Goal: Task Accomplishment & Management: Manage account settings

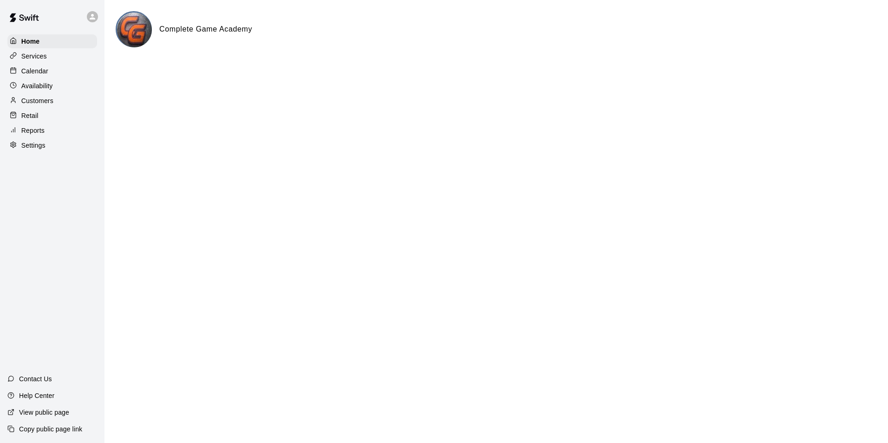
click at [35, 74] on p "Calendar" at bounding box center [34, 70] width 27 height 9
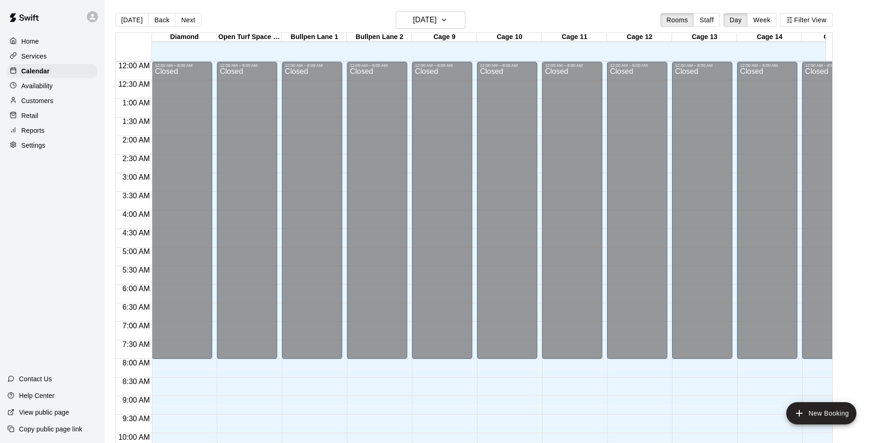
scroll to position [472, 0]
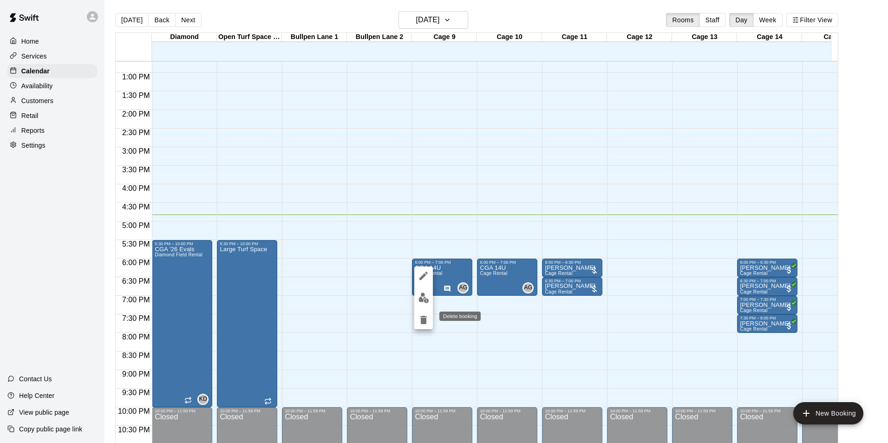
click at [421, 322] on icon "delete" at bounding box center [423, 320] width 11 height 11
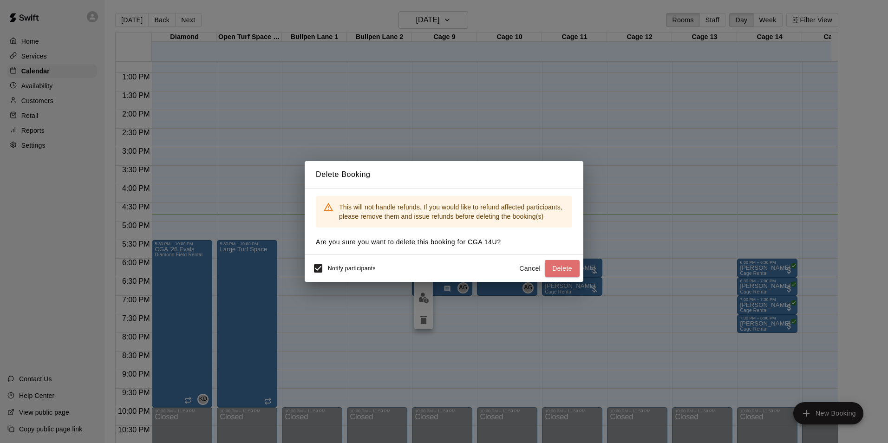
click at [560, 267] on button "Delete" at bounding box center [562, 268] width 35 height 17
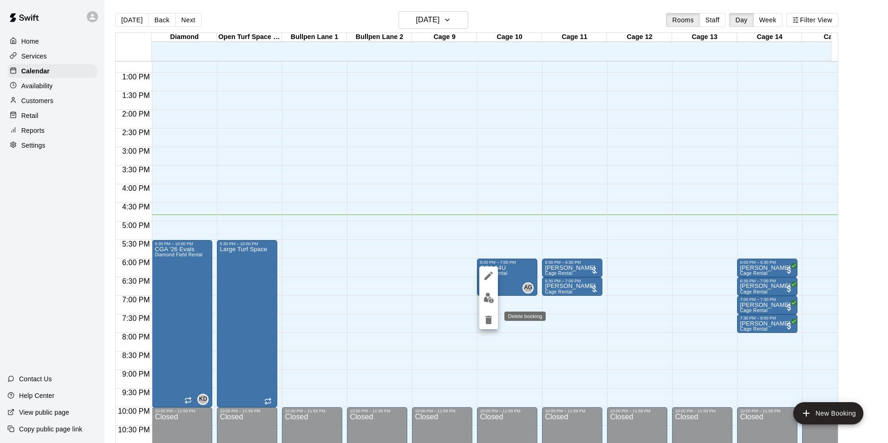
click at [491, 322] on icon "delete" at bounding box center [489, 320] width 7 height 8
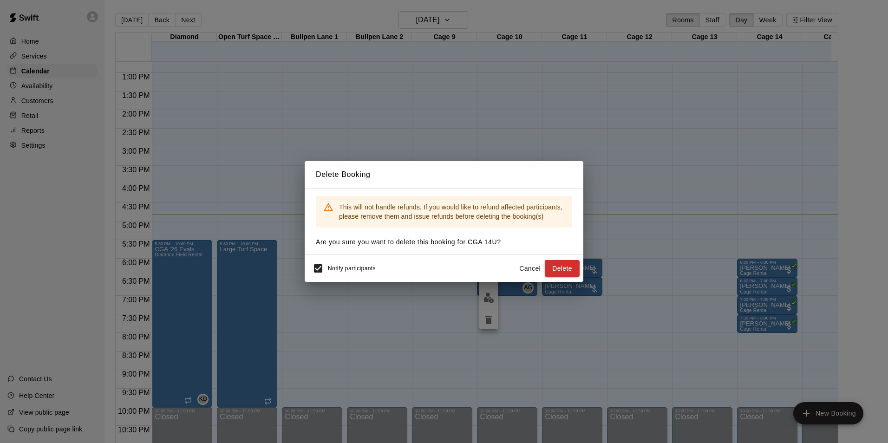
click at [568, 266] on button "Delete" at bounding box center [562, 268] width 35 height 17
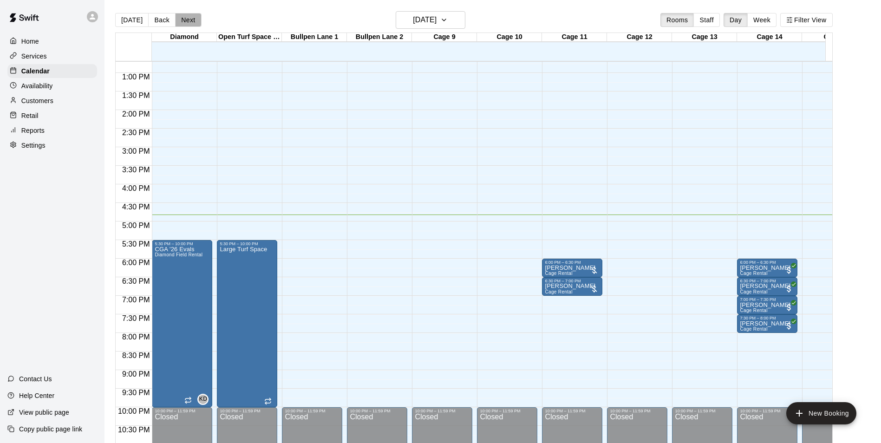
click at [183, 21] on button "Next" at bounding box center [188, 20] width 26 height 14
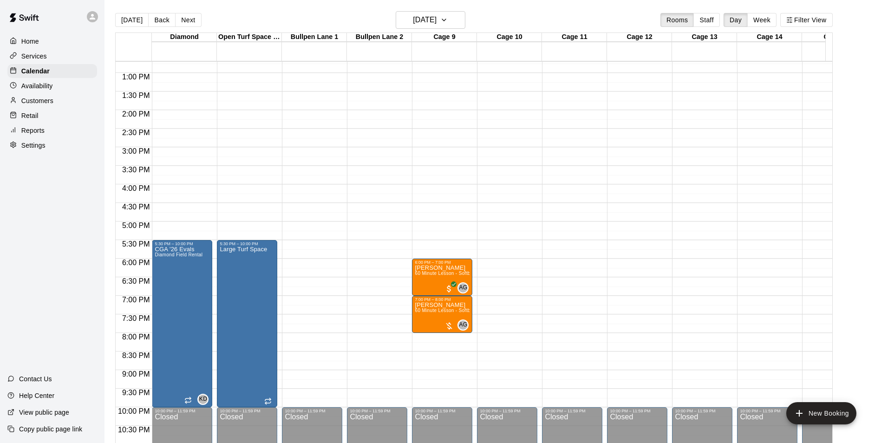
click at [183, 21] on button "Next" at bounding box center [188, 20] width 26 height 14
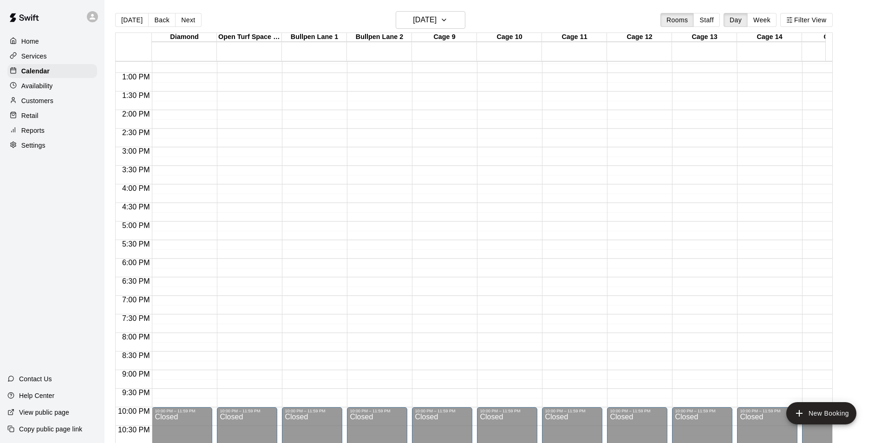
click at [183, 21] on button "Next" at bounding box center [188, 20] width 26 height 14
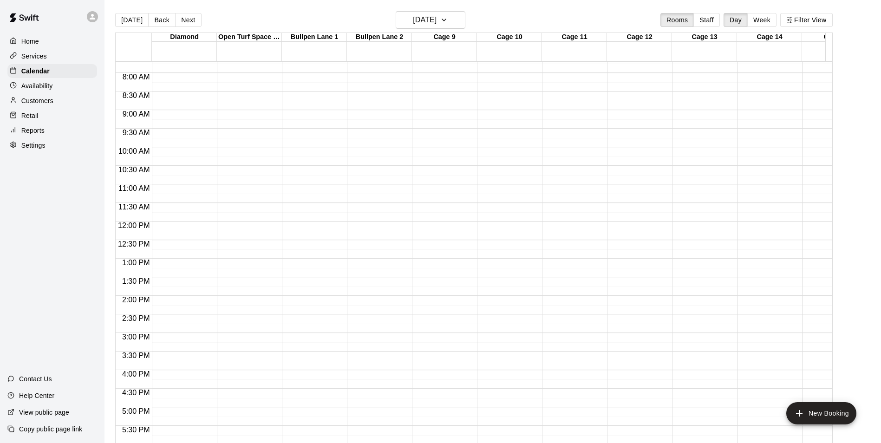
scroll to position [333, 0]
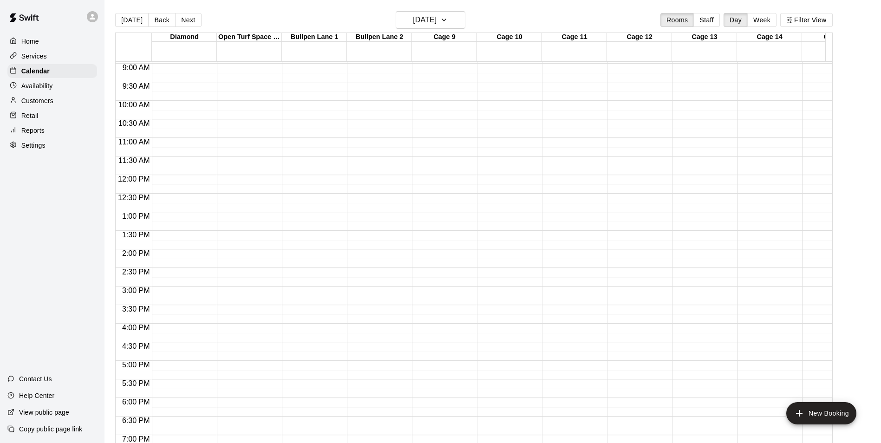
click at [181, 24] on button "Next" at bounding box center [188, 20] width 26 height 14
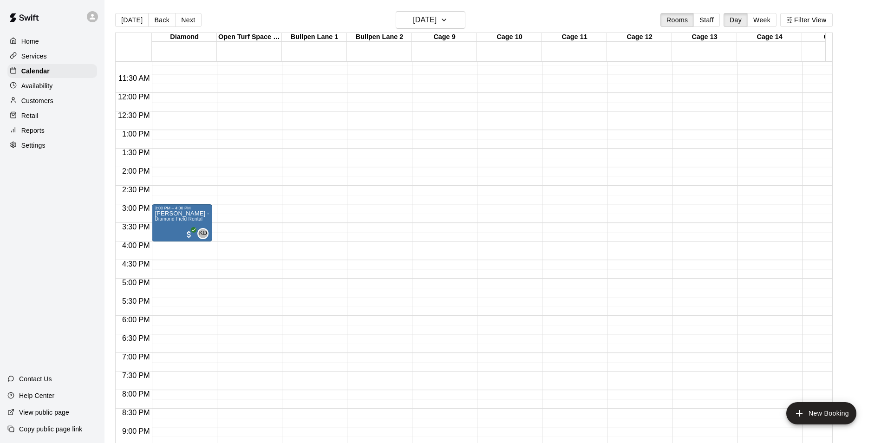
scroll to position [368, 0]
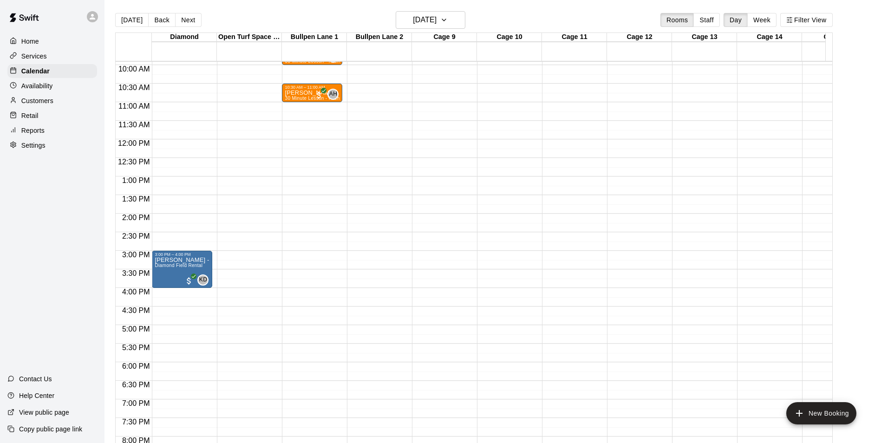
click at [190, 21] on button "Next" at bounding box center [188, 20] width 26 height 14
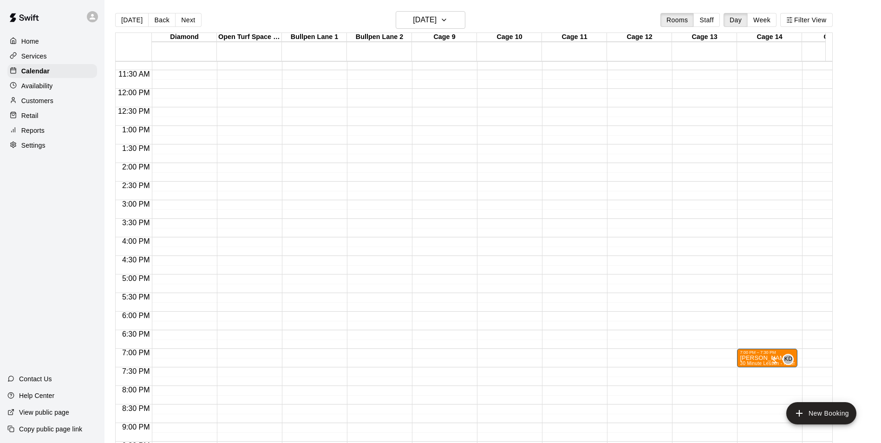
scroll to position [415, 0]
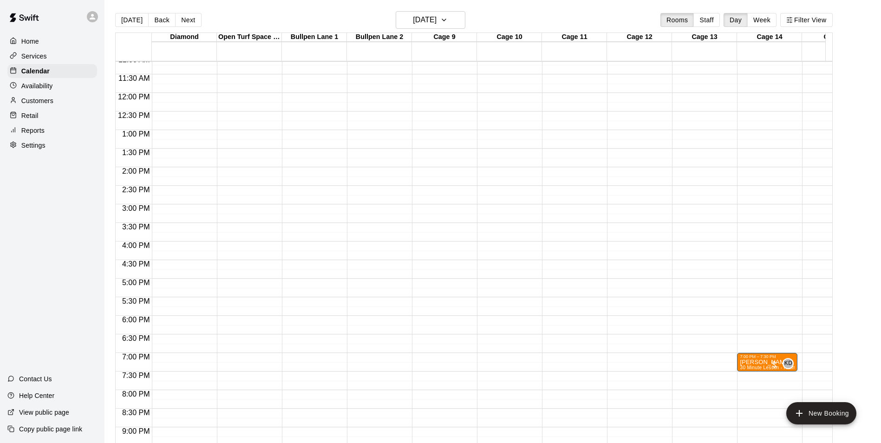
click at [191, 19] on button "Next" at bounding box center [188, 20] width 26 height 14
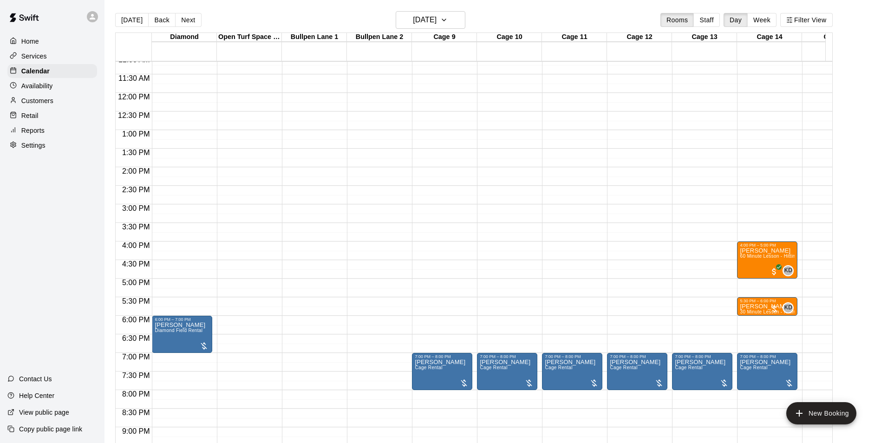
click at [769, 23] on button "Week" at bounding box center [762, 20] width 29 height 14
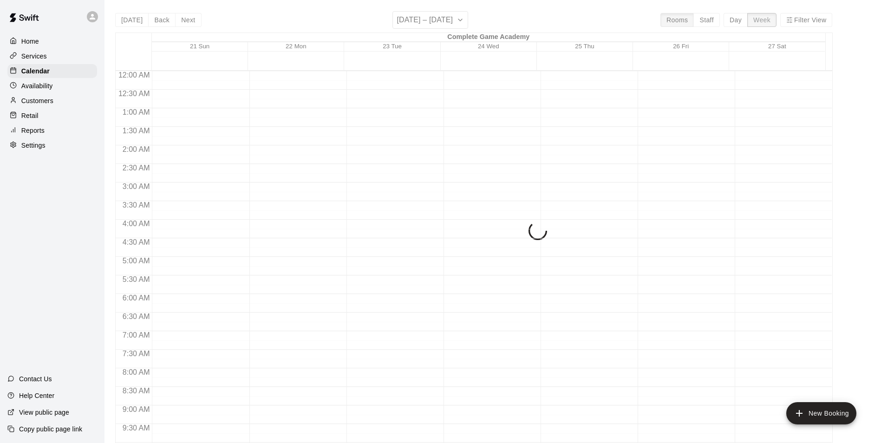
scroll to position [511, 0]
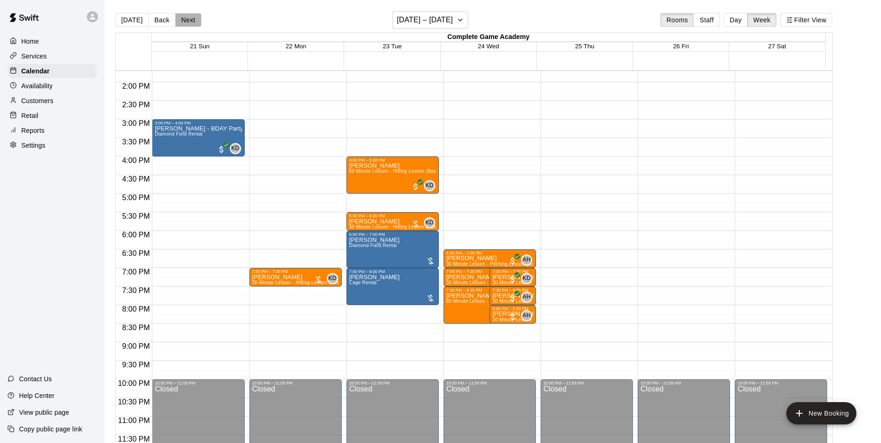
click at [190, 21] on button "Next" at bounding box center [188, 20] width 26 height 14
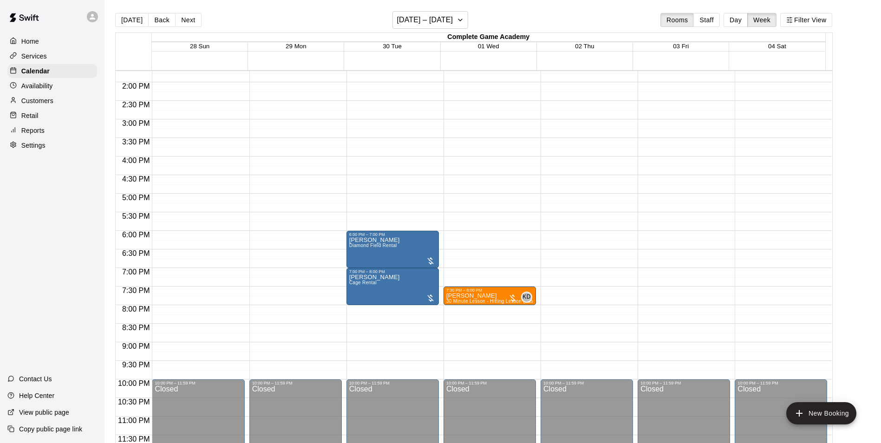
click at [190, 21] on button "Next" at bounding box center [188, 20] width 26 height 14
